Goal: Task Accomplishment & Management: Complete application form

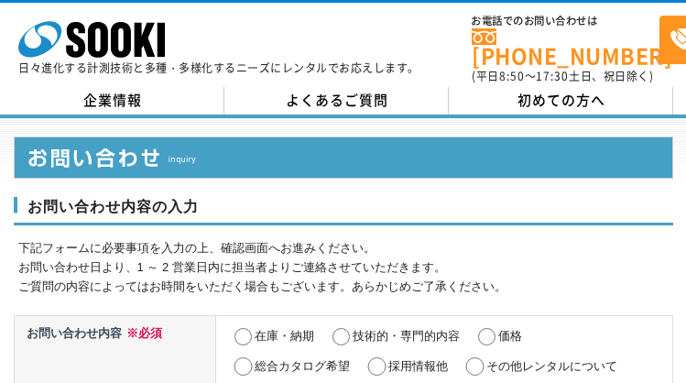
select select "13"
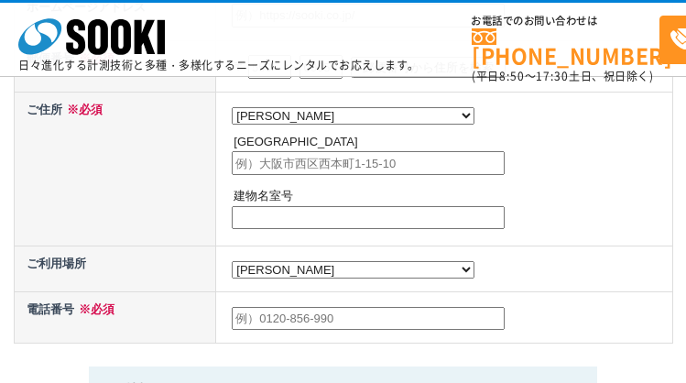
radio input "true"
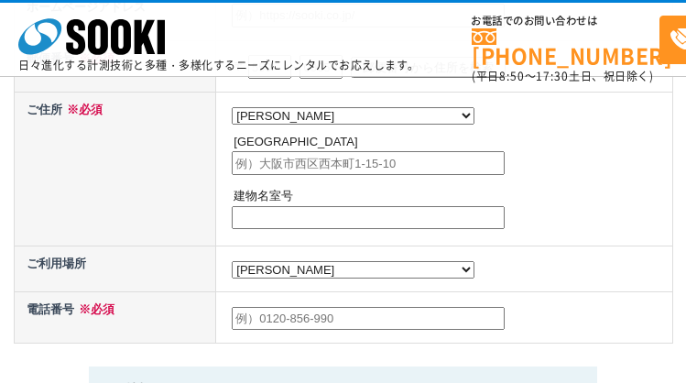
radio input "true"
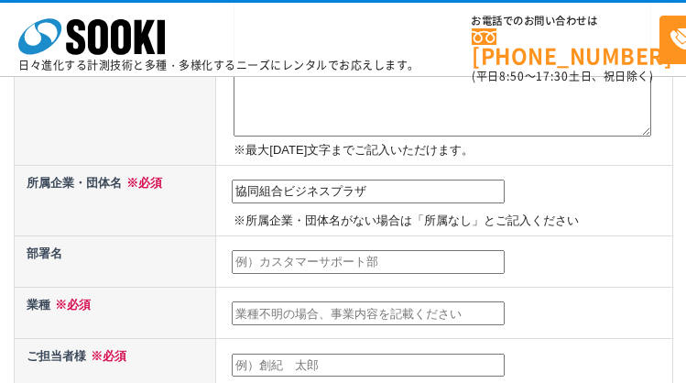
type input "協同組合ビジネスプラザ"
type input "代表"
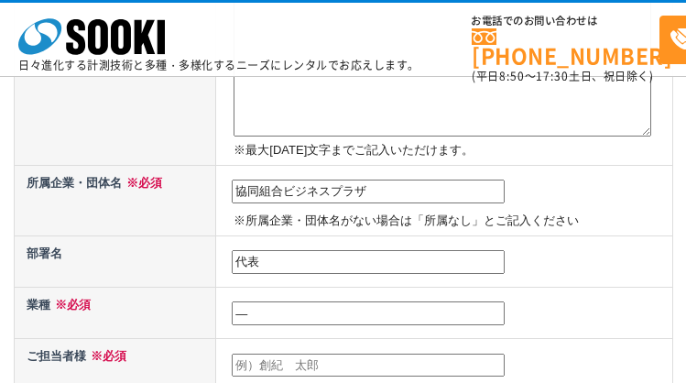
type input "―"
type input "代表[PERSON_NAME]"
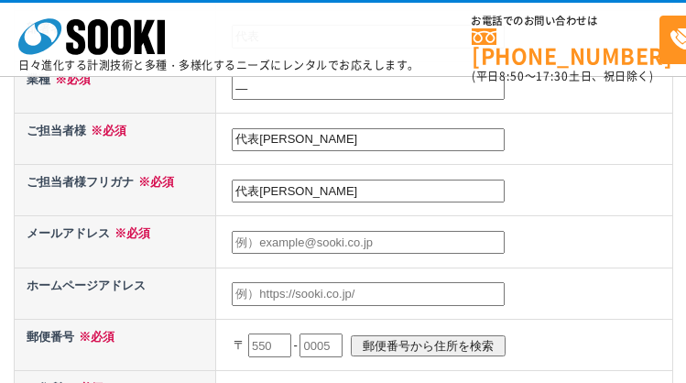
type input "代表[PERSON_NAME]"
type input "[EMAIL_ADDRESS][DOMAIN_NAME]"
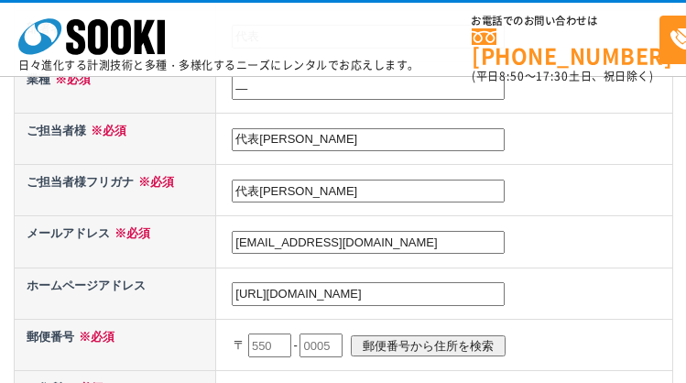
type input "[URL][DOMAIN_NAME]"
type input "105"
type input "[DATE]"
type input "0004"
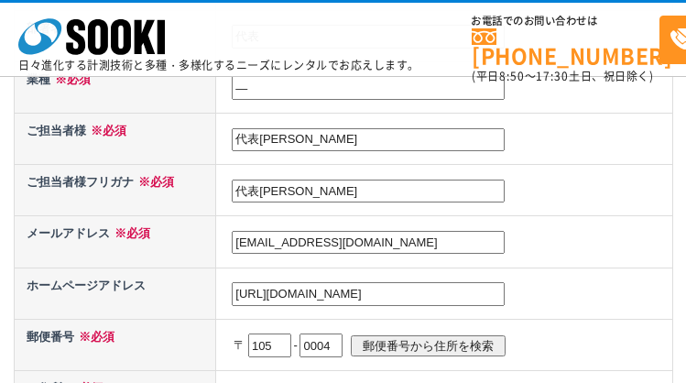
scroll to position [879, 0]
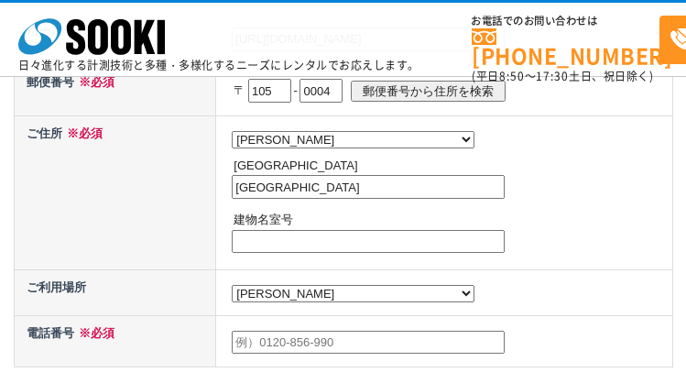
type input "[GEOGRAPHIC_DATA]"
type input "―"
type input "0364357058"
type textarea "loremi dolorsita consectetur。adipiscingelits doeiusm。 temporincididuntutla「etd（…"
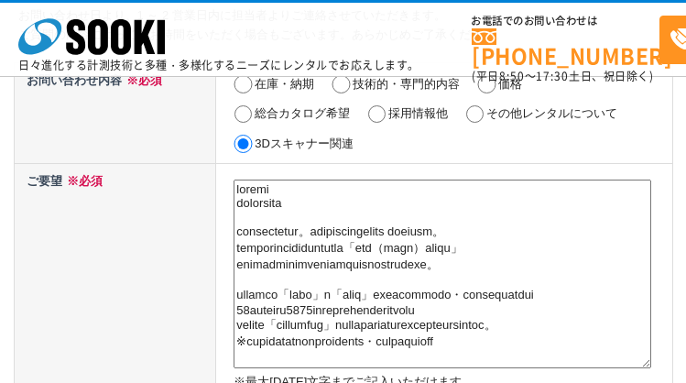
scroll to position [712, 0]
